Goal: Register for event/course

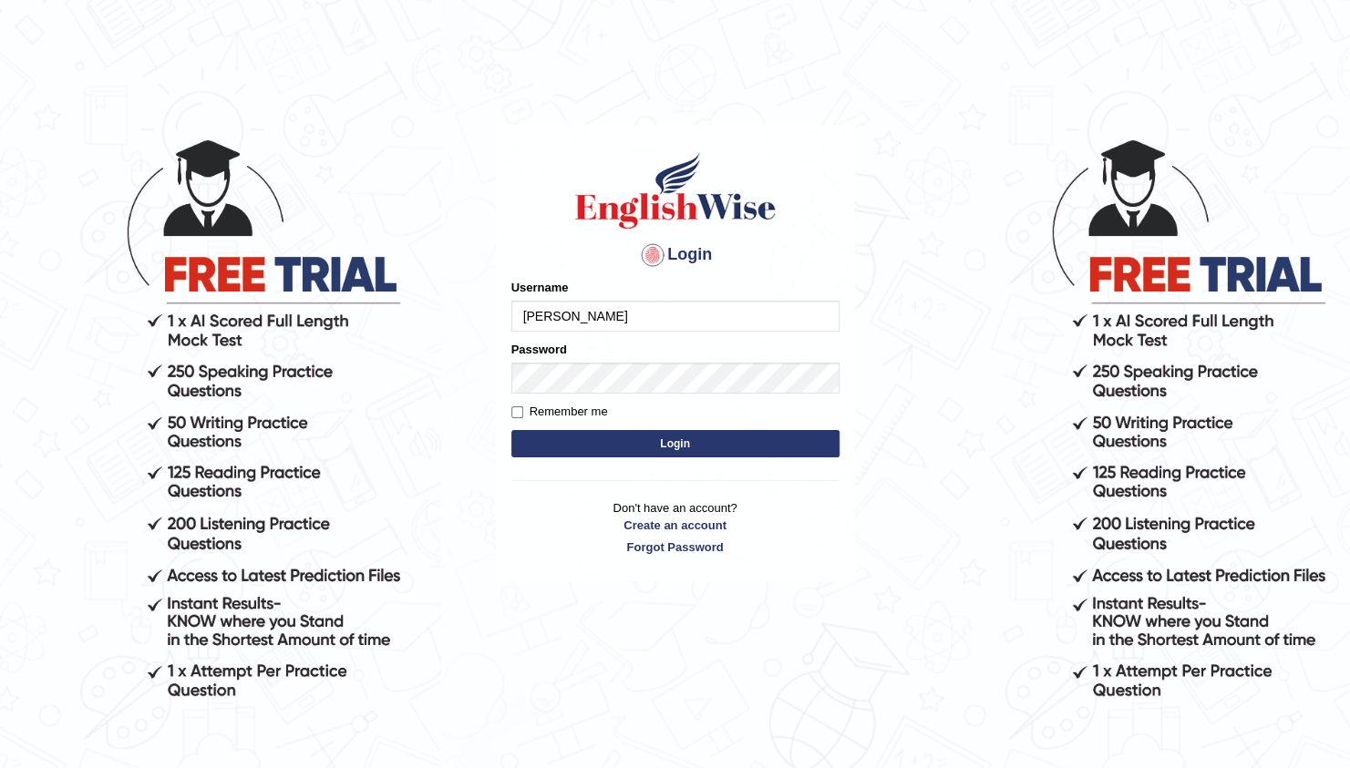
click at [511, 430] on button "Login" at bounding box center [675, 443] width 328 height 27
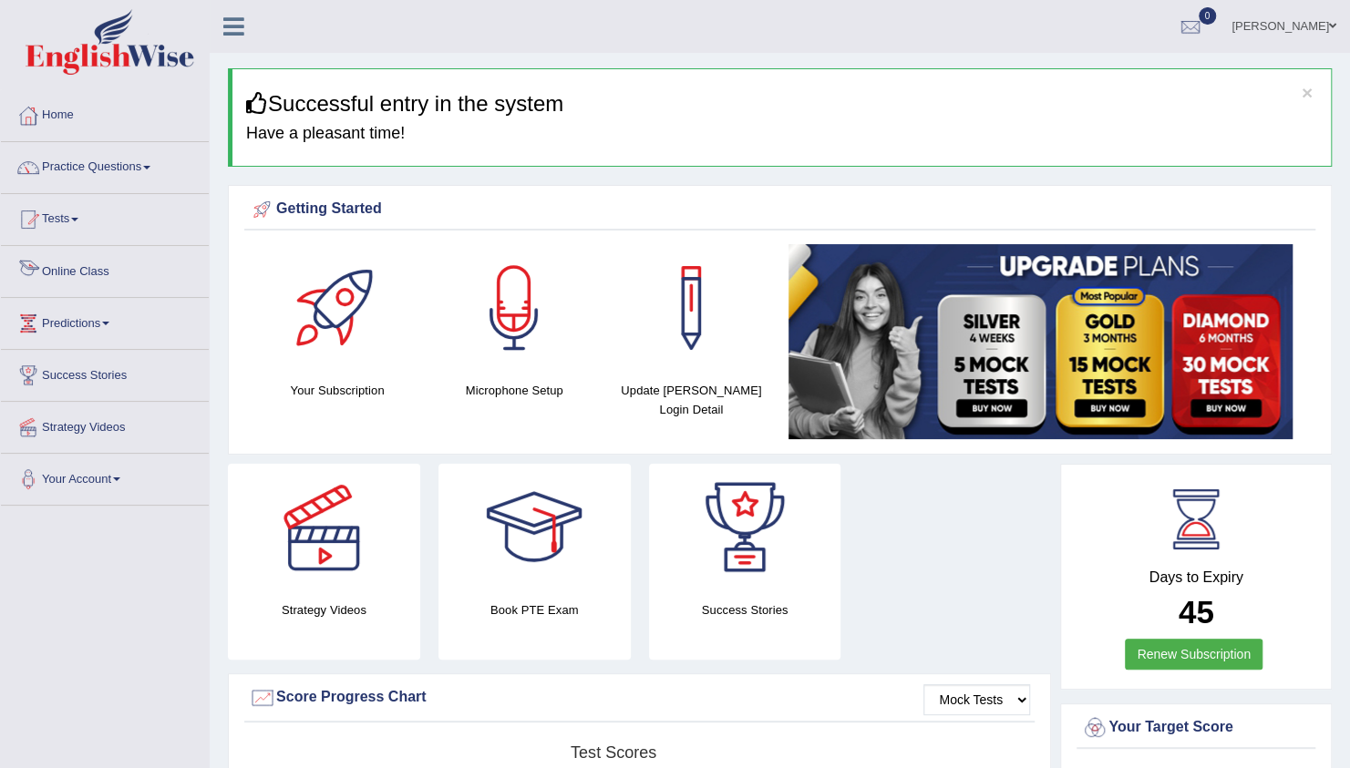
click at [93, 277] on link "Online Class" at bounding box center [105, 269] width 208 height 46
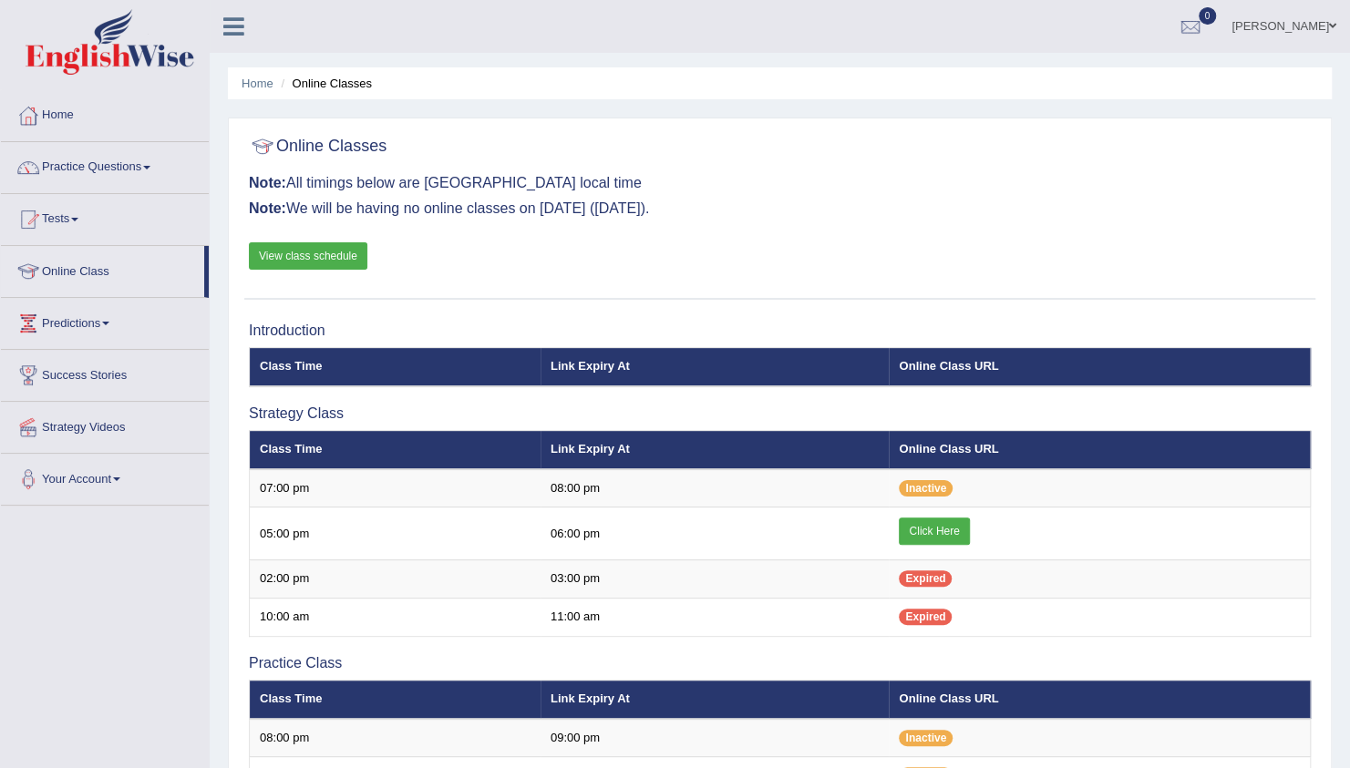
click at [517, 308] on div "Online Classes Note: All timings below are Melbourne local time Note: We will b…" at bounding box center [780, 636] width 1104 height 1036
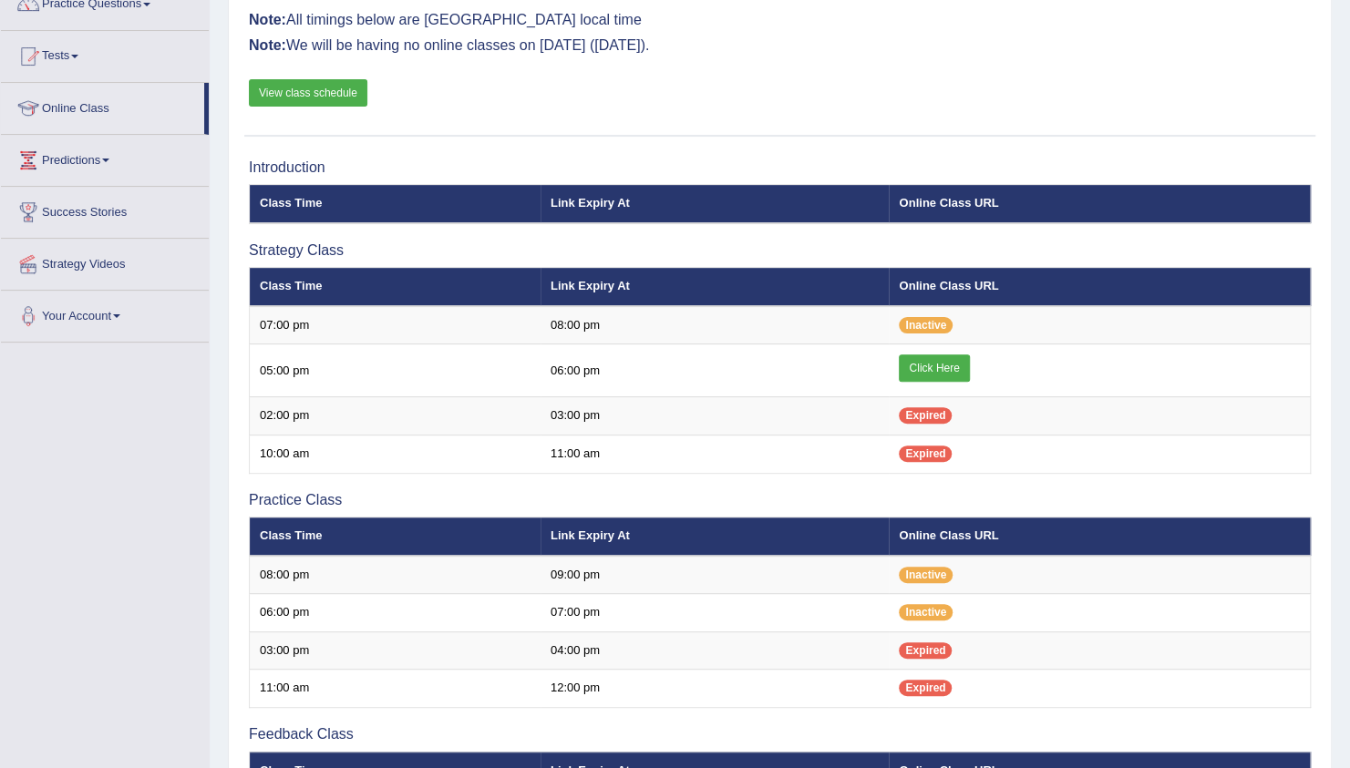
scroll to position [73, 0]
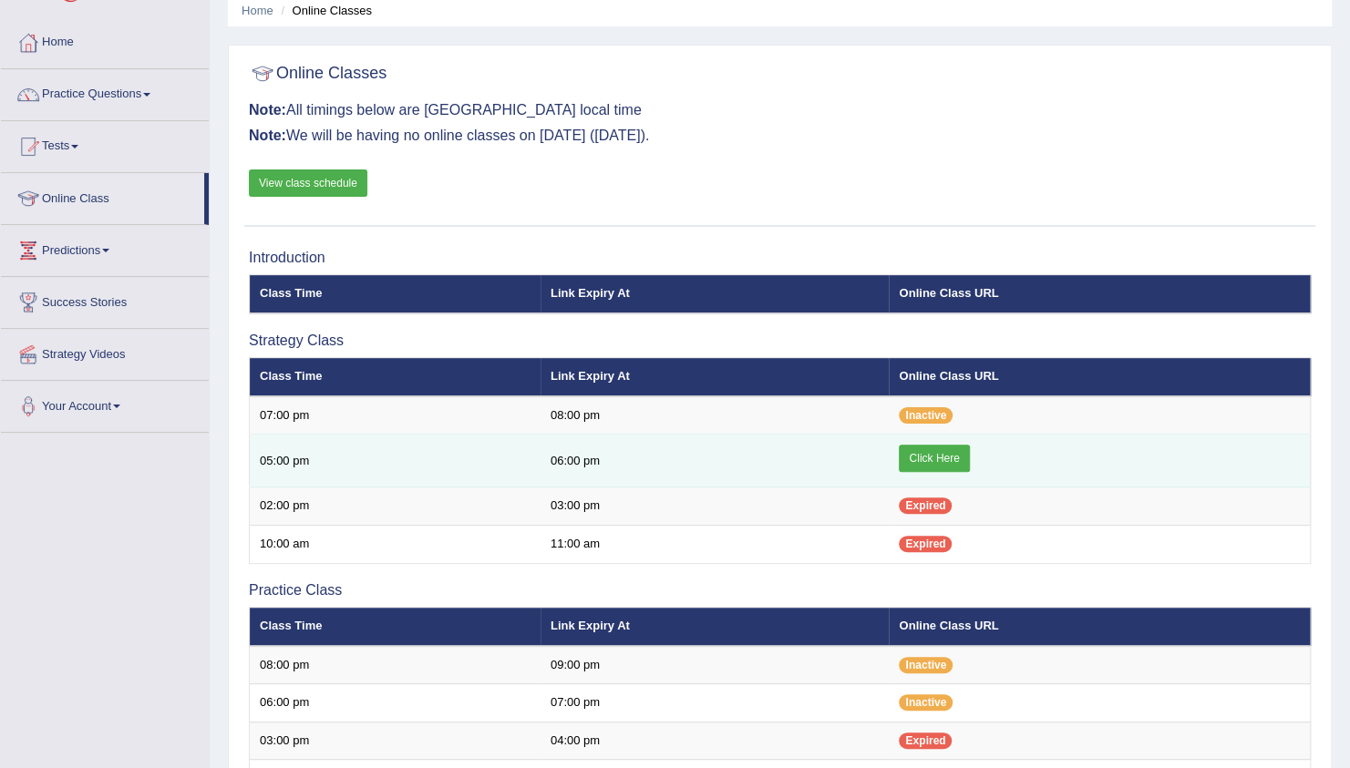
click at [915, 461] on link "Click Here" at bounding box center [934, 458] width 70 height 27
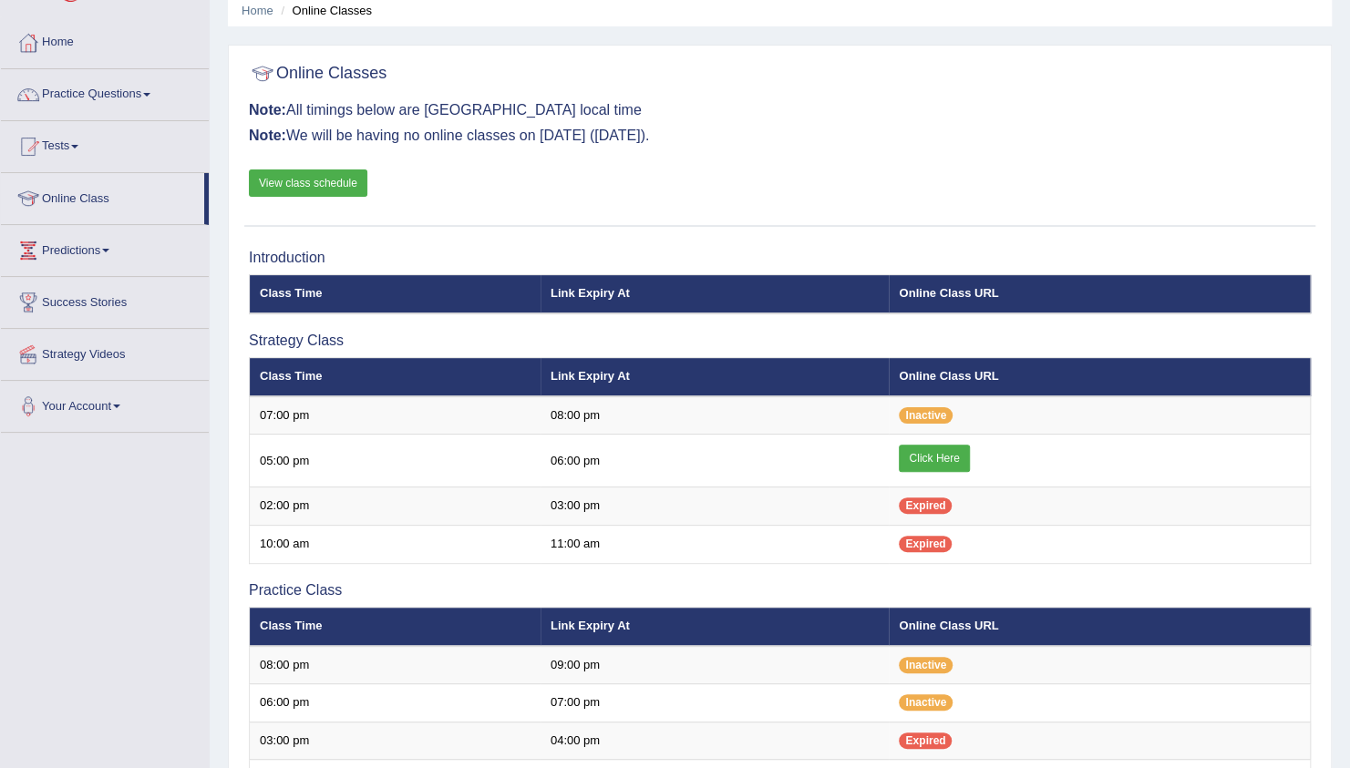
click at [549, 235] on div "Online Classes Note: All timings below are Melbourne local time Note: We will b…" at bounding box center [780, 563] width 1104 height 1036
